Goal: Task Accomplishment & Management: Use online tool/utility

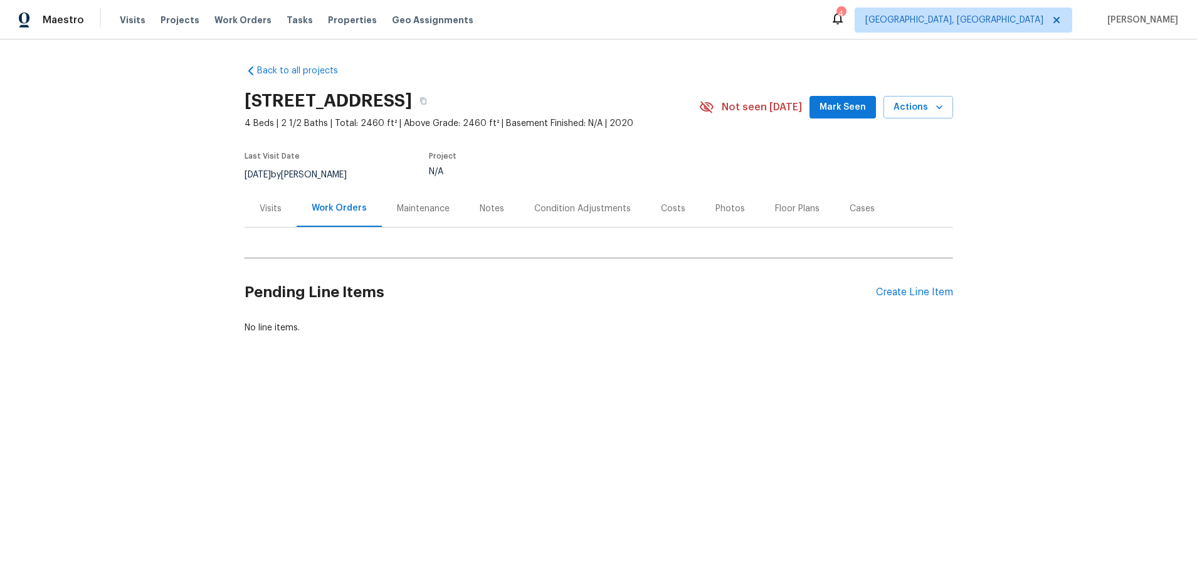
click at [268, 209] on div "Visits" at bounding box center [271, 209] width 22 height 13
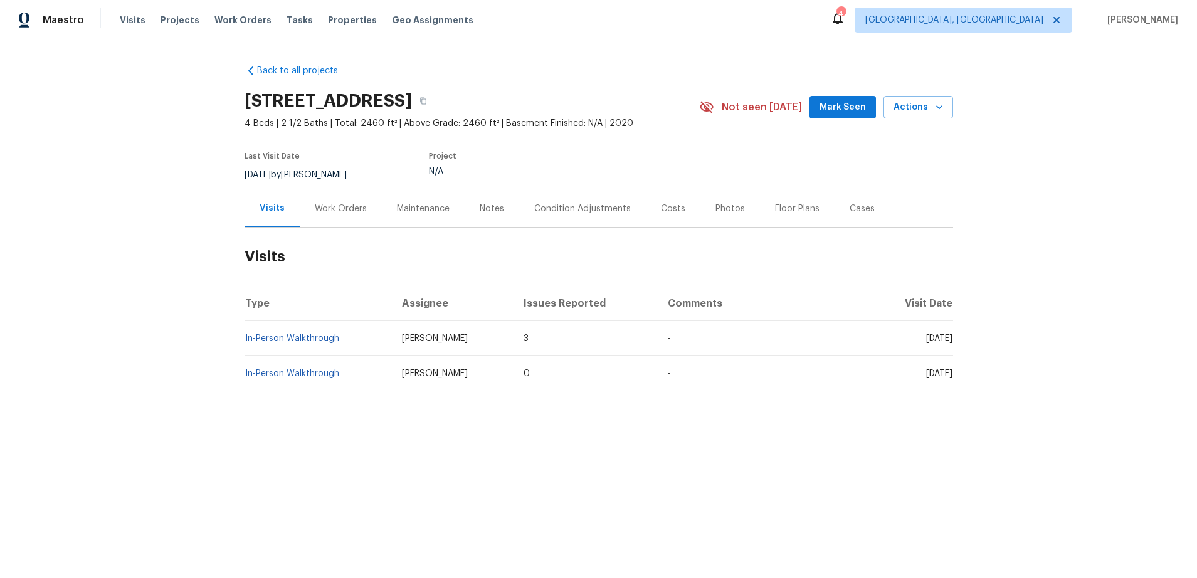
click at [359, 208] on div "Work Orders" at bounding box center [341, 209] width 52 height 13
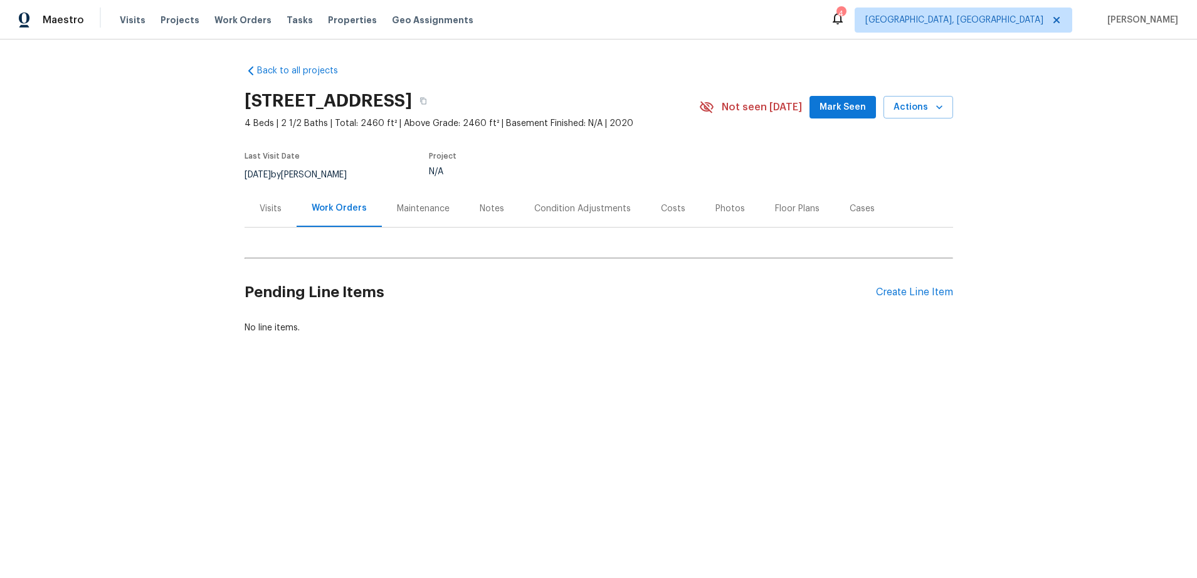
click at [426, 213] on div "Maintenance" at bounding box center [423, 209] width 53 height 13
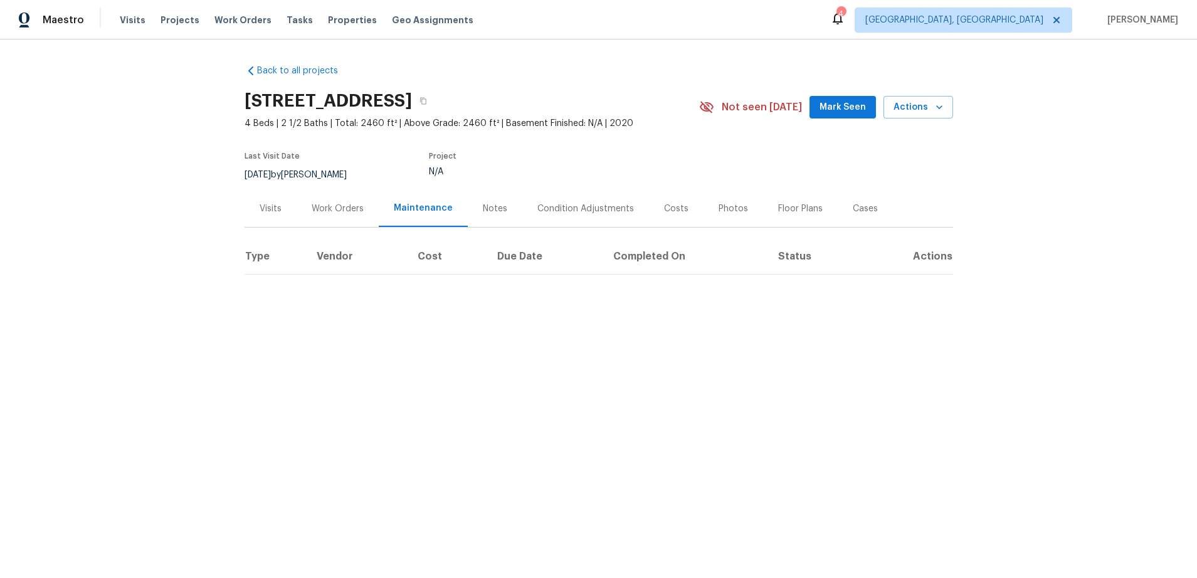
click at [496, 209] on div "Notes" at bounding box center [495, 209] width 24 height 13
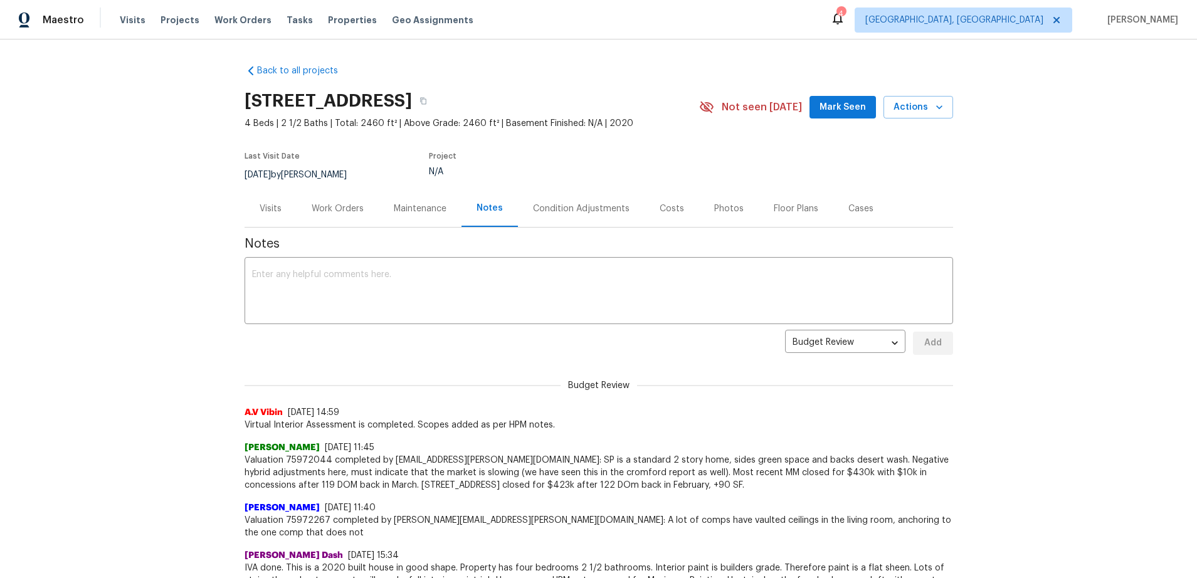
click at [576, 209] on div "Condition Adjustments" at bounding box center [581, 209] width 97 height 13
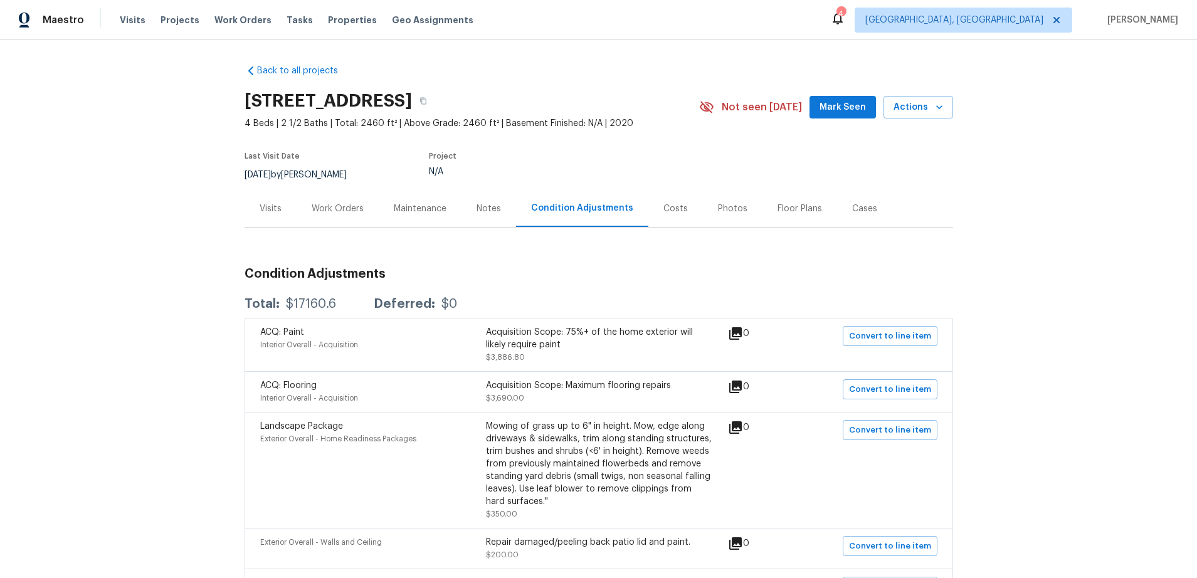
click at [675, 211] on div "Costs" at bounding box center [675, 209] width 24 height 13
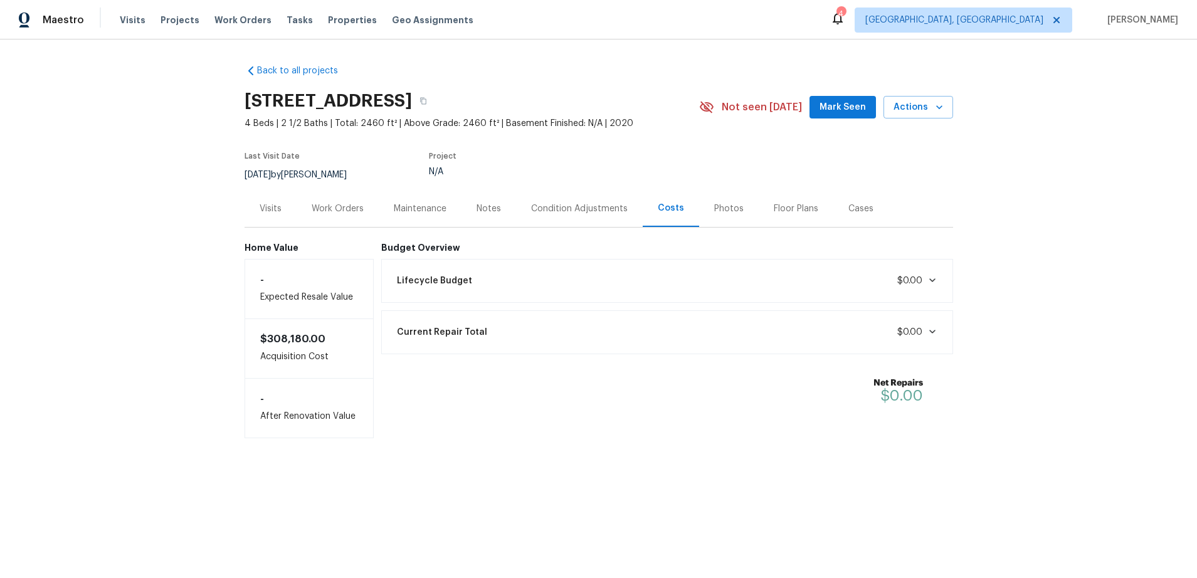
click at [667, 211] on div "Costs" at bounding box center [671, 208] width 26 height 13
click at [586, 206] on div "Condition Adjustments" at bounding box center [579, 209] width 97 height 13
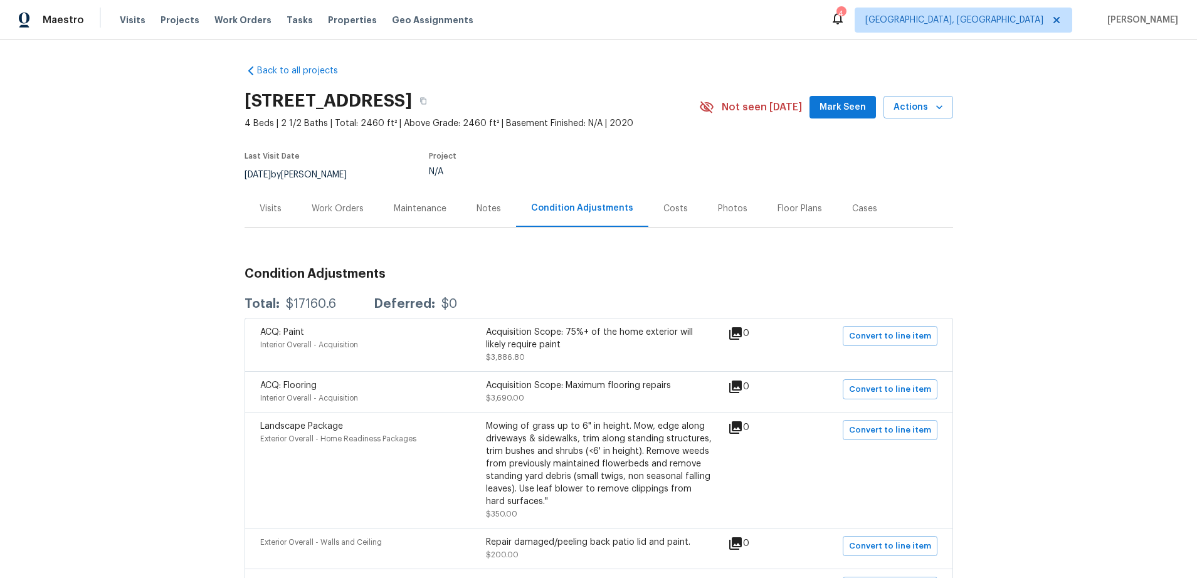
click at [780, 208] on div "Floor Plans" at bounding box center [799, 209] width 45 height 13
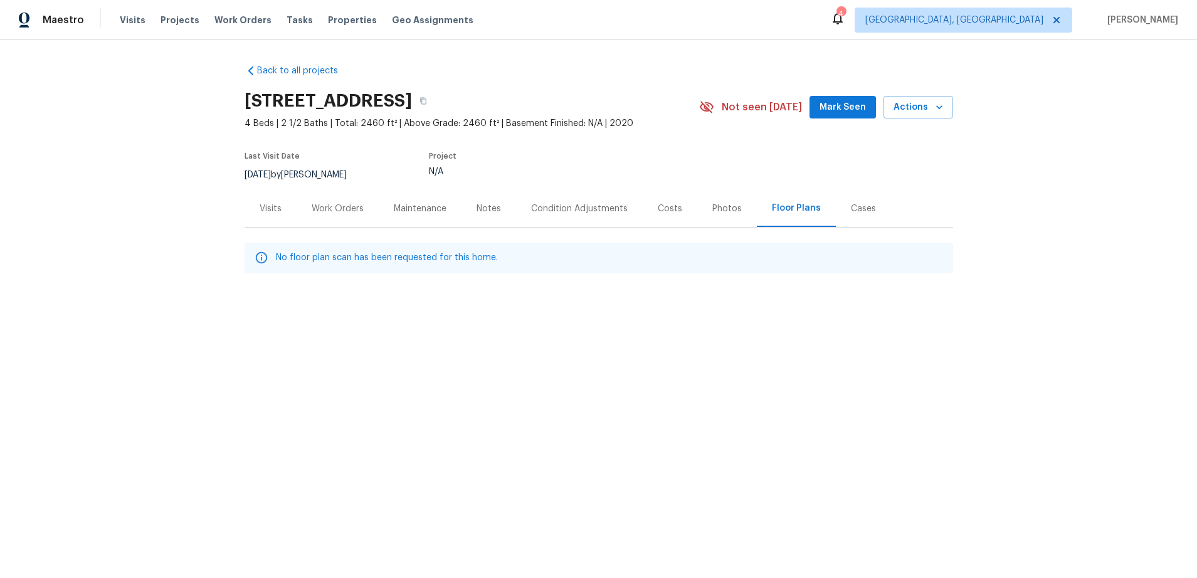
click at [851, 208] on div "Cases" at bounding box center [863, 209] width 25 height 13
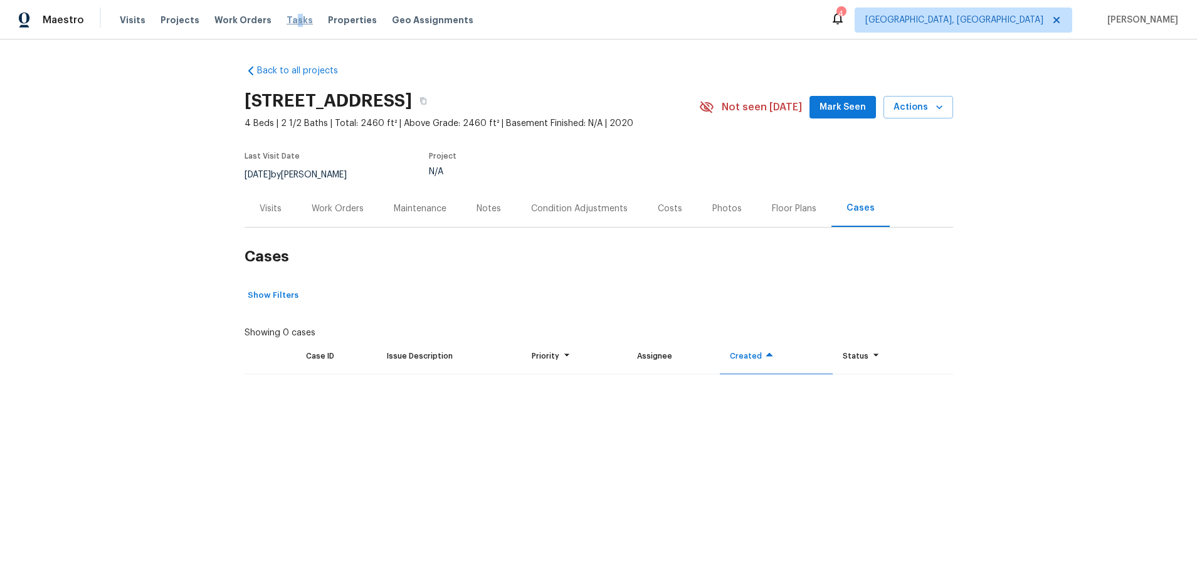
click at [287, 18] on span "Tasks" at bounding box center [300, 20] width 26 height 9
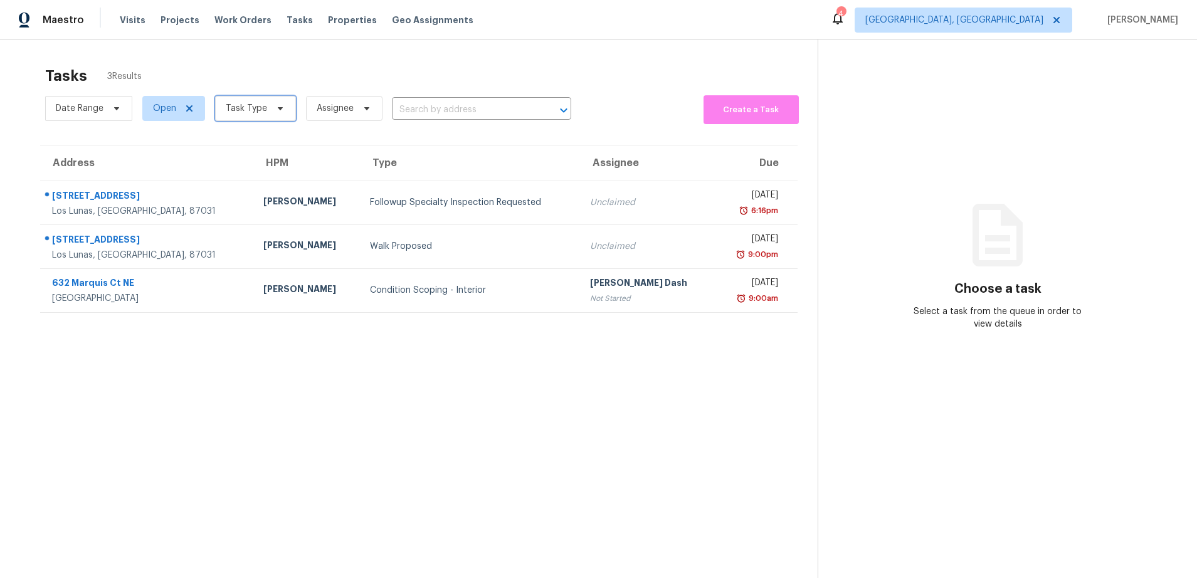
click at [264, 120] on span "Task Type" at bounding box center [255, 108] width 81 height 25
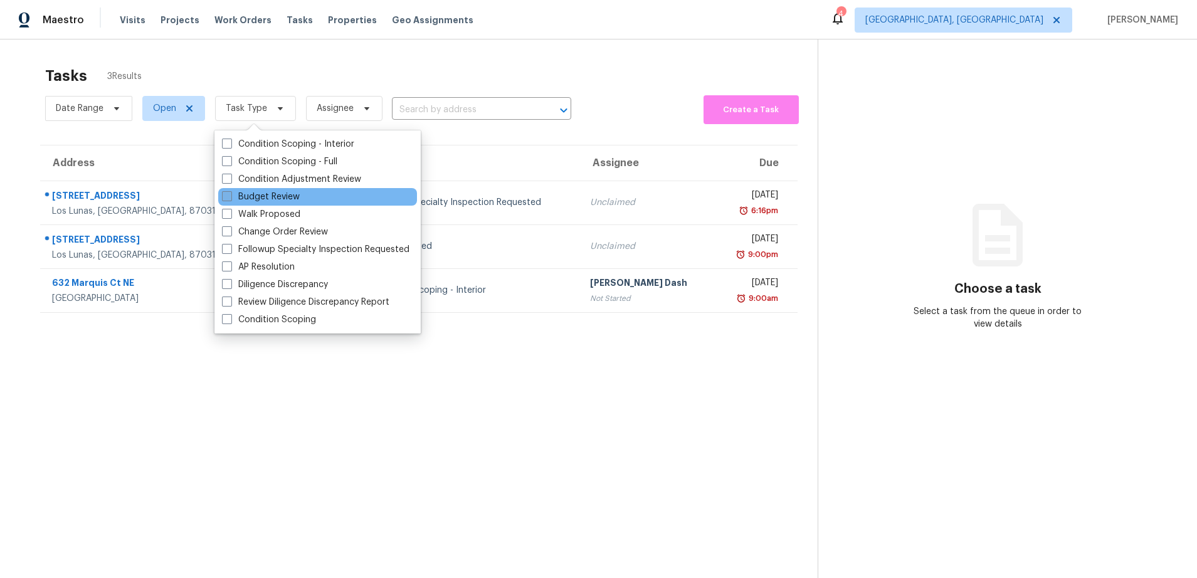
click at [238, 198] on label "Budget Review" at bounding box center [261, 197] width 78 height 13
click at [230, 198] on input "Budget Review" at bounding box center [226, 195] width 8 height 8
checkbox input "true"
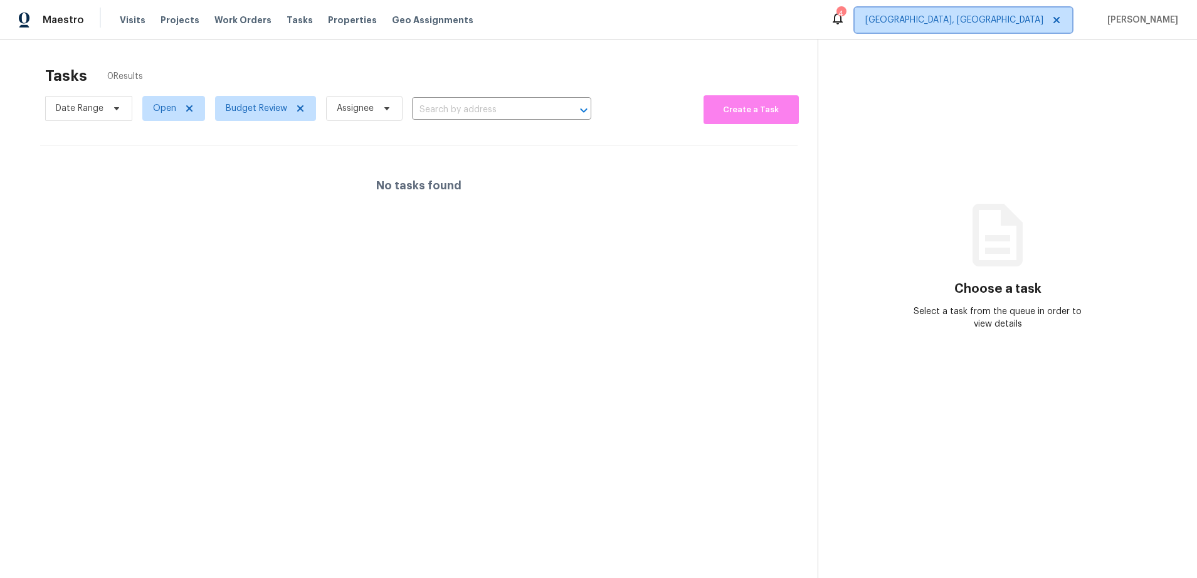
click at [1017, 22] on span "[GEOGRAPHIC_DATA], [GEOGRAPHIC_DATA]" at bounding box center [954, 20] width 178 height 13
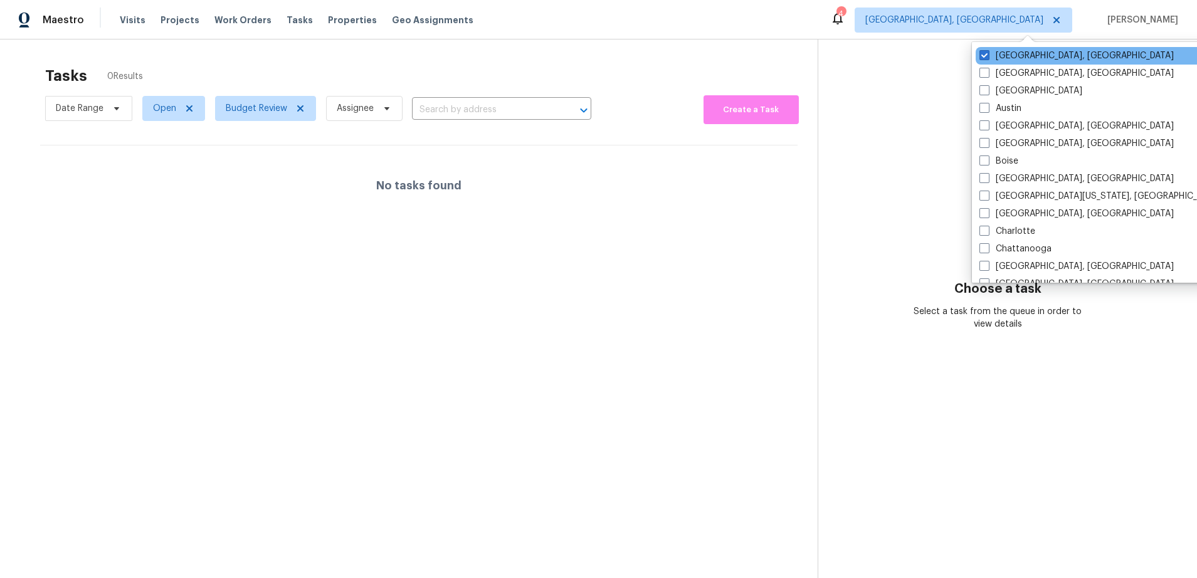
click at [978, 55] on div "[GEOGRAPHIC_DATA], [GEOGRAPHIC_DATA]" at bounding box center [1102, 56] width 253 height 18
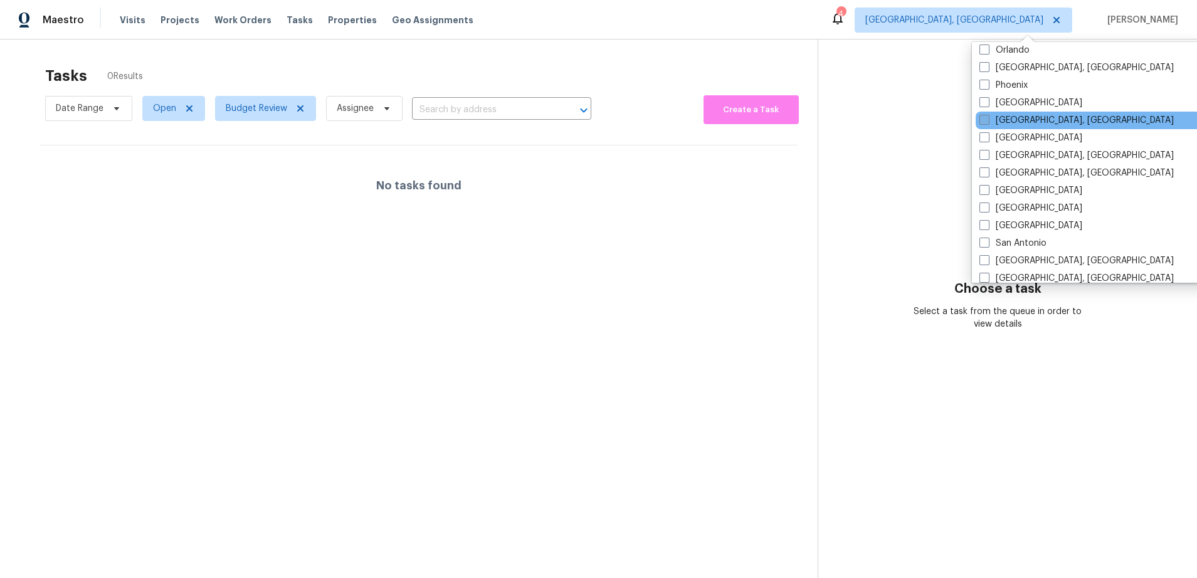
scroll to position [693, 0]
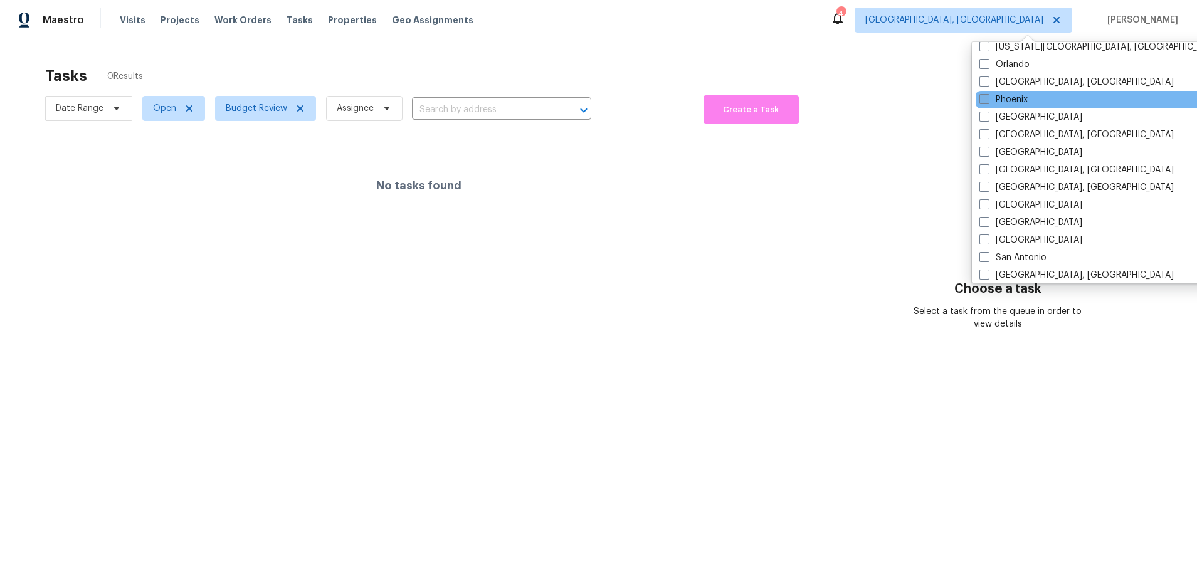
click at [985, 97] on span at bounding box center [984, 99] width 10 height 10
click at [985, 97] on input "Phoenix" at bounding box center [983, 97] width 8 height 8
checkbox input "true"
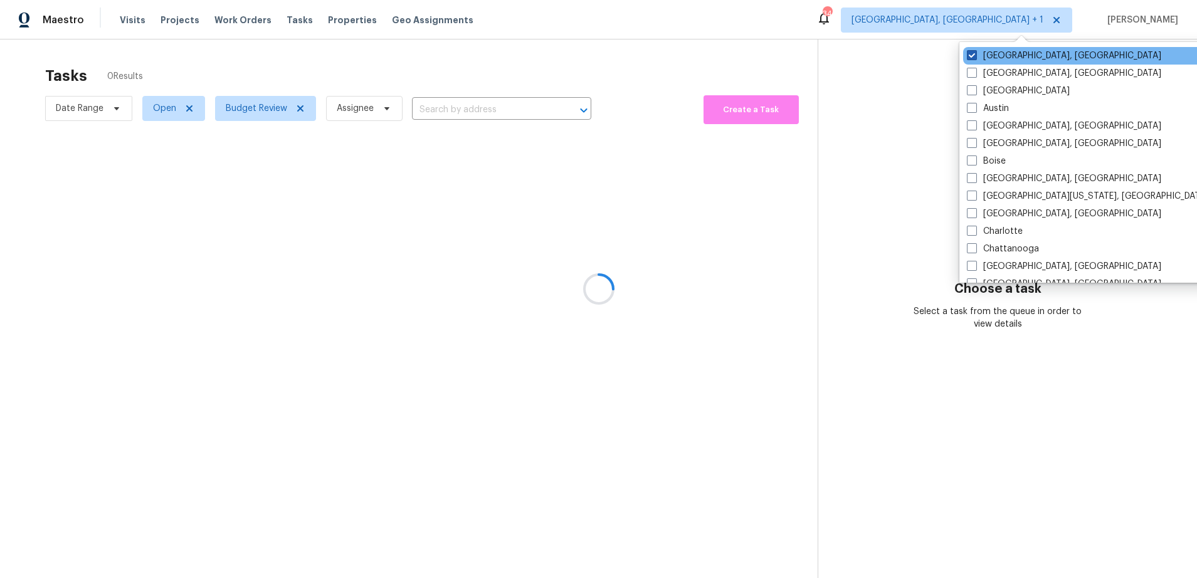
click at [972, 54] on span at bounding box center [972, 55] width 10 height 10
click at [972, 54] on input "[GEOGRAPHIC_DATA], [GEOGRAPHIC_DATA]" at bounding box center [971, 54] width 8 height 8
checkbox input "false"
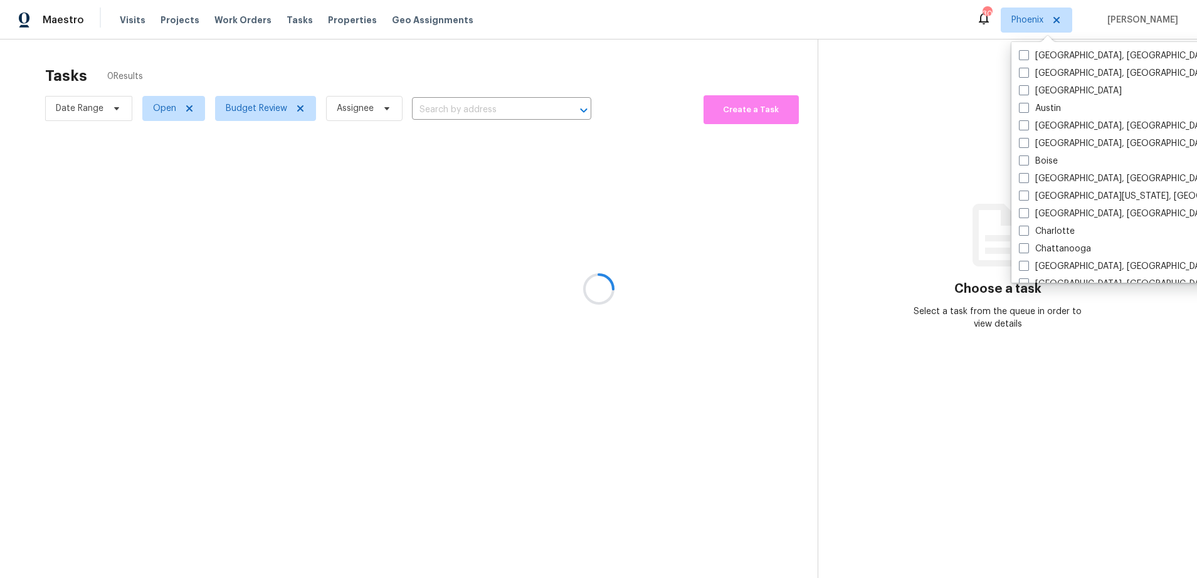
click at [615, 66] on div at bounding box center [598, 289] width 1197 height 578
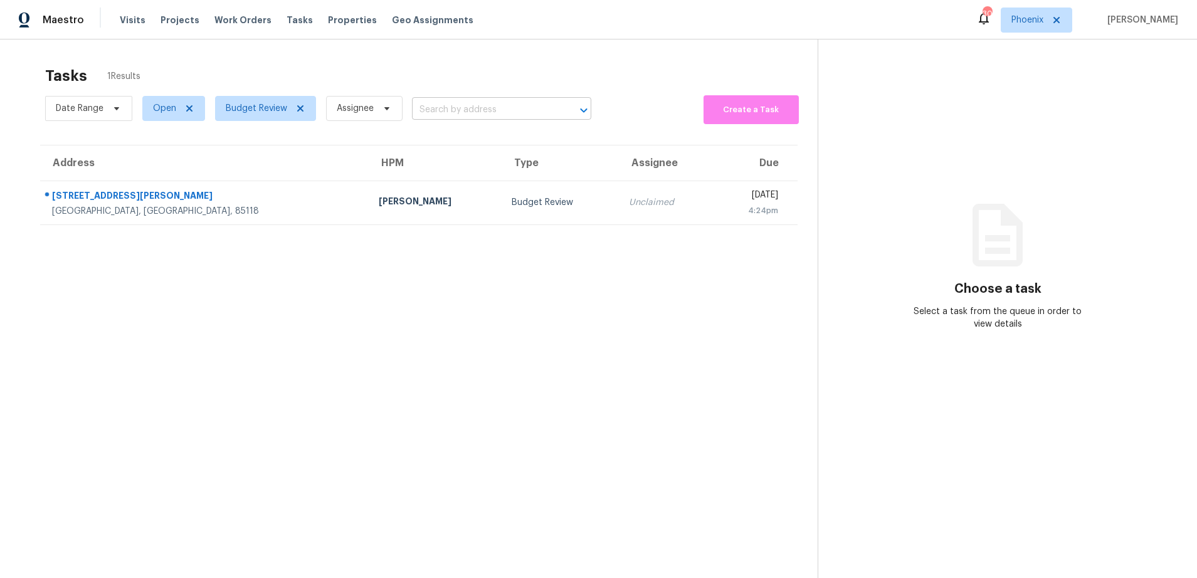
click at [470, 114] on input "text" at bounding box center [484, 109] width 144 height 19
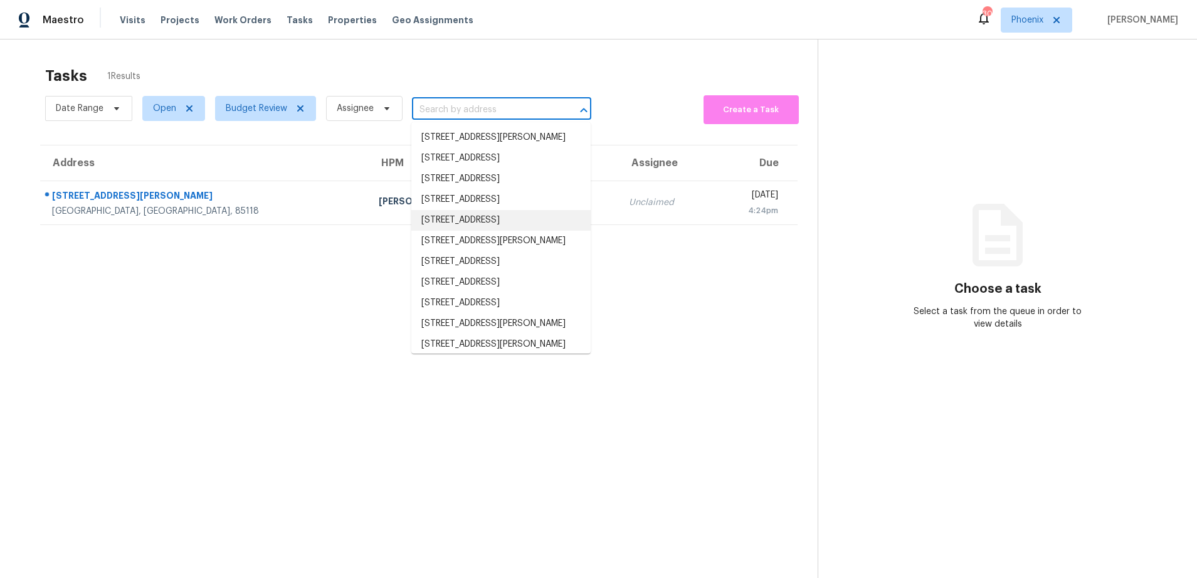
click at [629, 428] on section "Tasks 1 Results Date Range Open Budget Review Assignee ​ Create a Task Address …" at bounding box center [419, 339] width 798 height 558
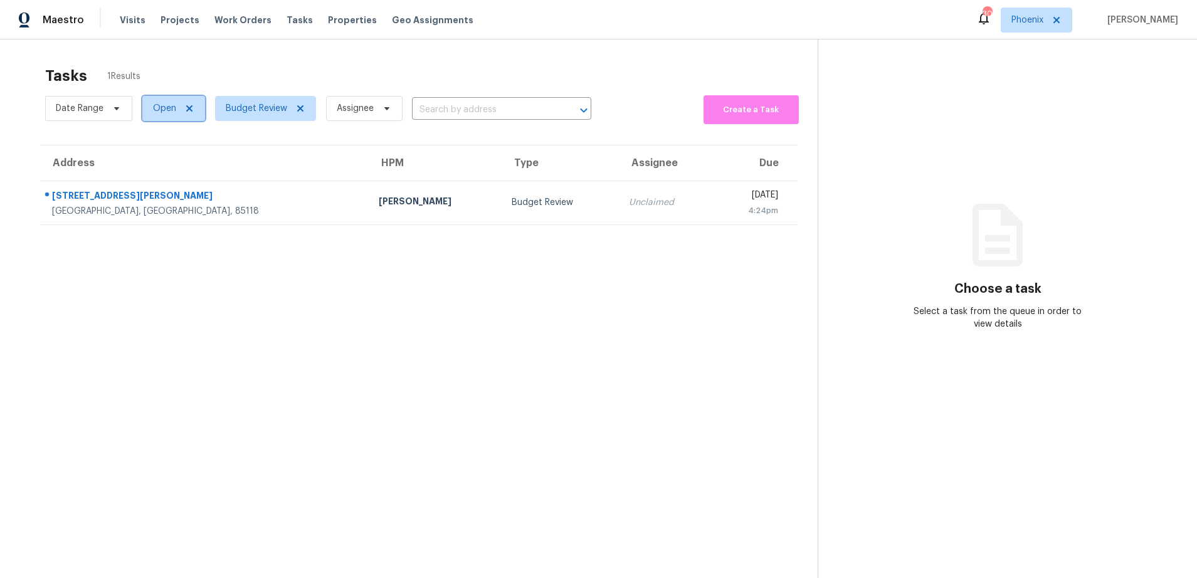
click at [176, 107] on span "Open" at bounding box center [173, 108] width 63 height 25
click at [168, 166] on label "Closed" at bounding box center [171, 161] width 45 height 13
click at [157, 164] on input "Closed" at bounding box center [153, 159] width 8 height 8
checkbox input "true"
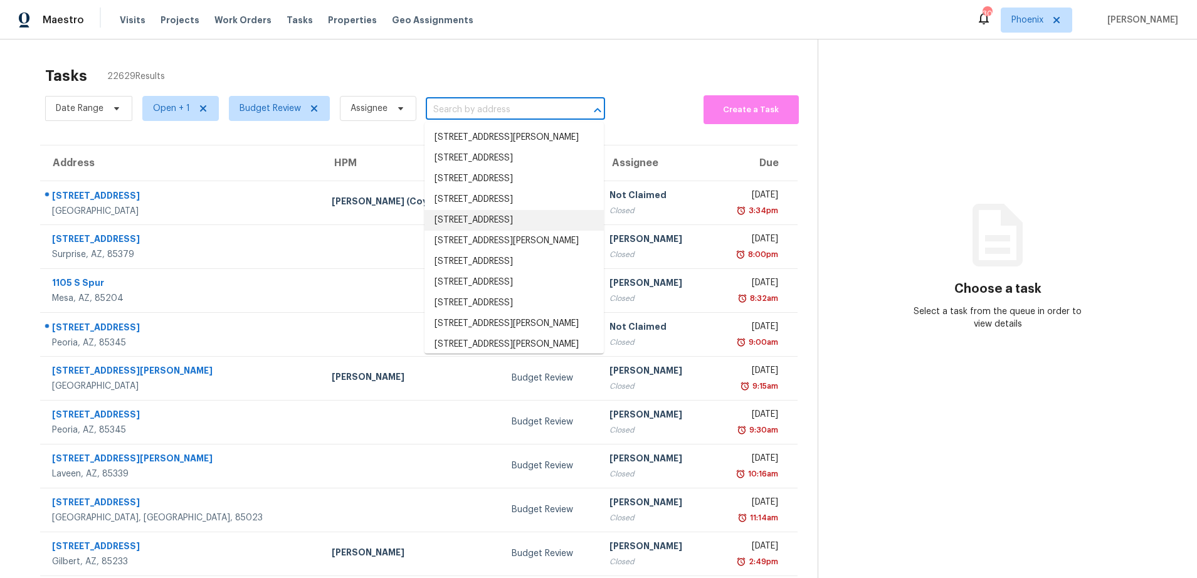
click at [502, 107] on input "text" at bounding box center [498, 109] width 144 height 19
paste input "[STREET_ADDRESS]"
type input "[STREET_ADDRESS]"
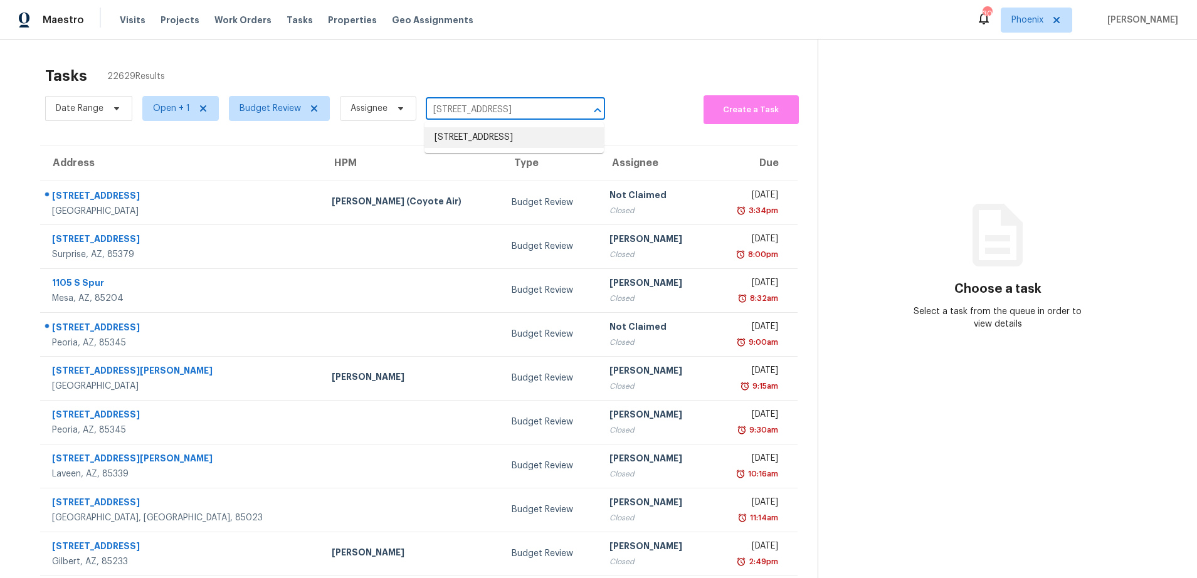
click at [483, 139] on li "[STREET_ADDRESS]" at bounding box center [513, 137] width 179 height 21
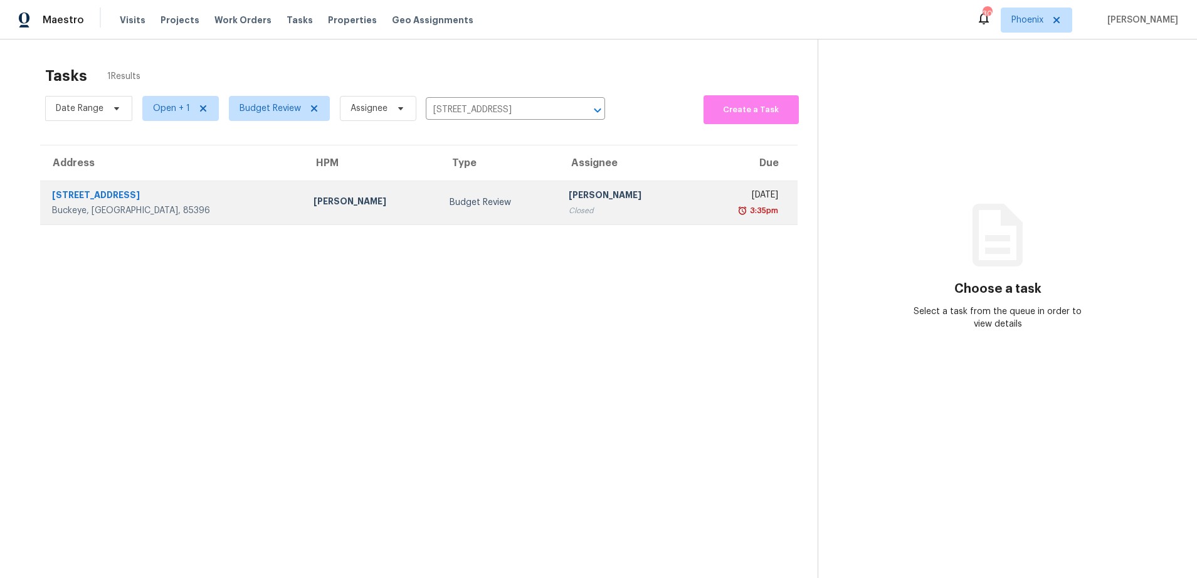
click at [157, 194] on div "[STREET_ADDRESS]" at bounding box center [172, 197] width 241 height 16
